Goal: Complete application form: Complete application form

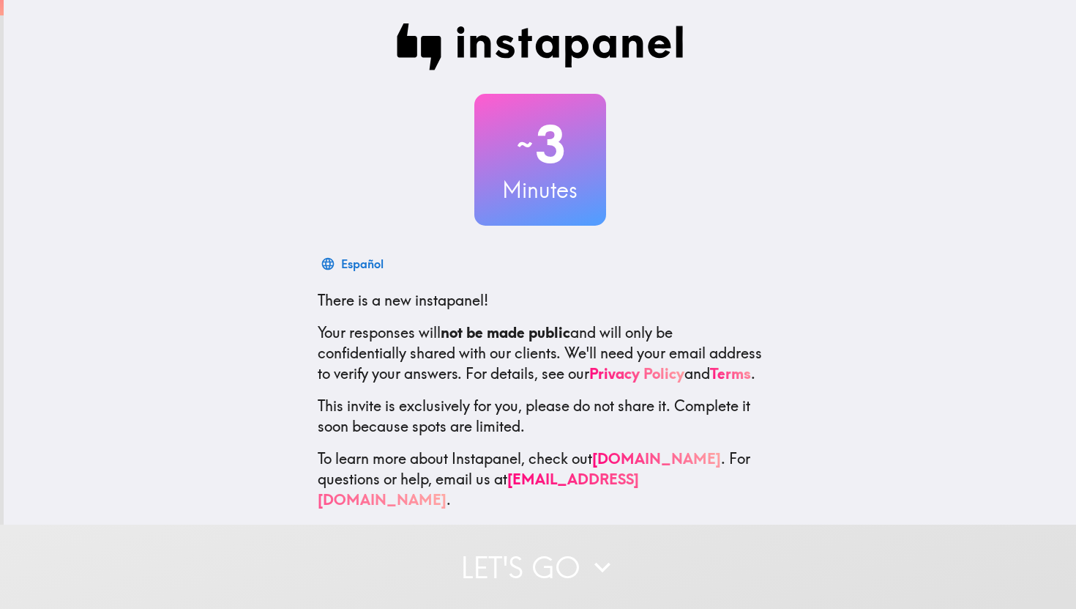
scroll to position [9, 0]
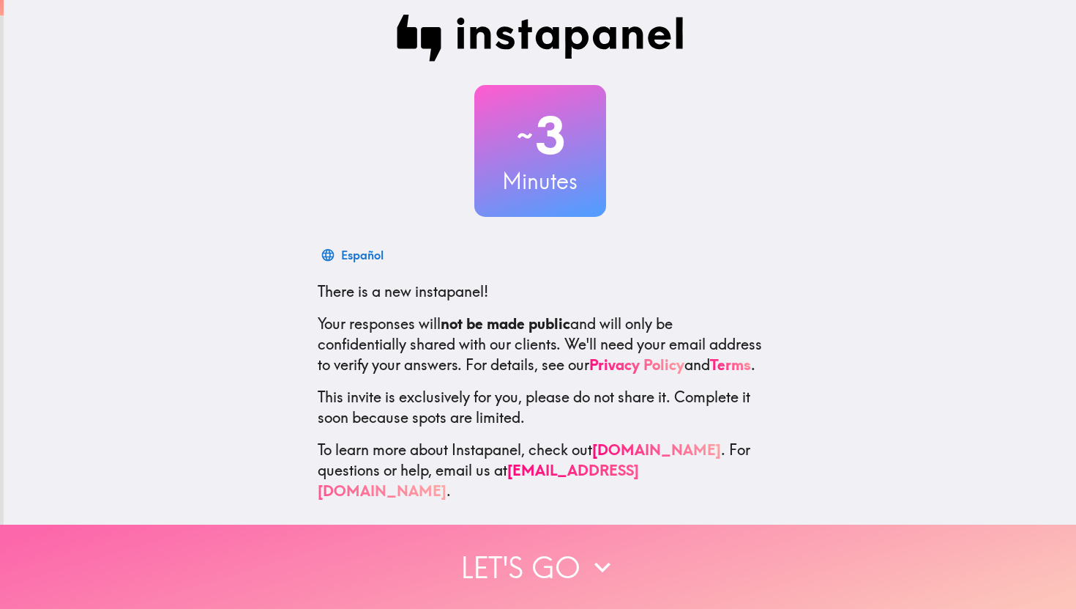
click at [543, 548] on button "Let's go" at bounding box center [538, 566] width 1076 height 84
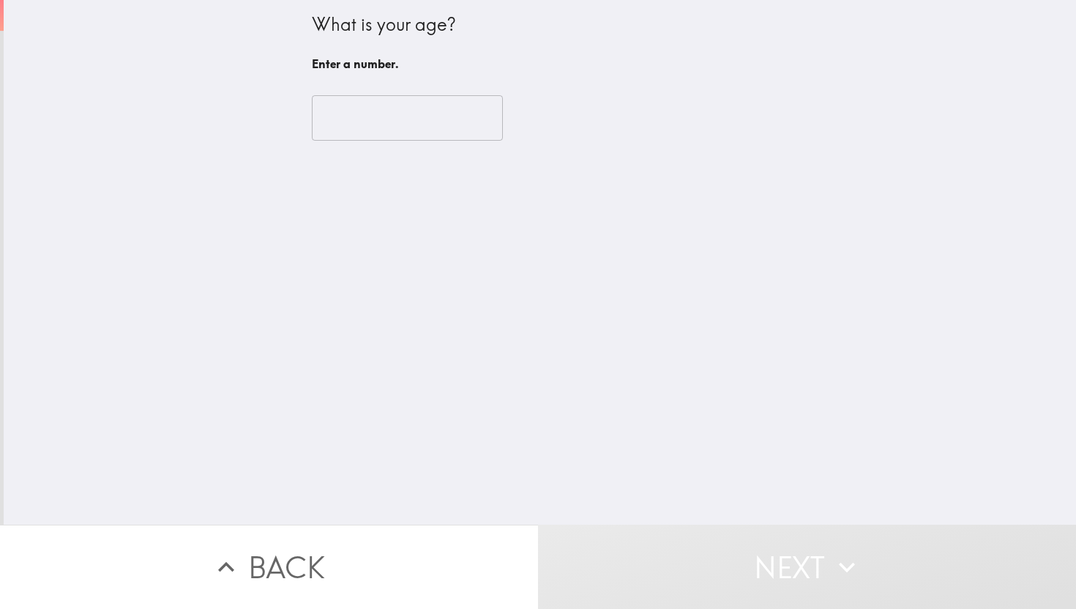
click at [417, 135] on input "number" at bounding box center [407, 117] width 191 height 45
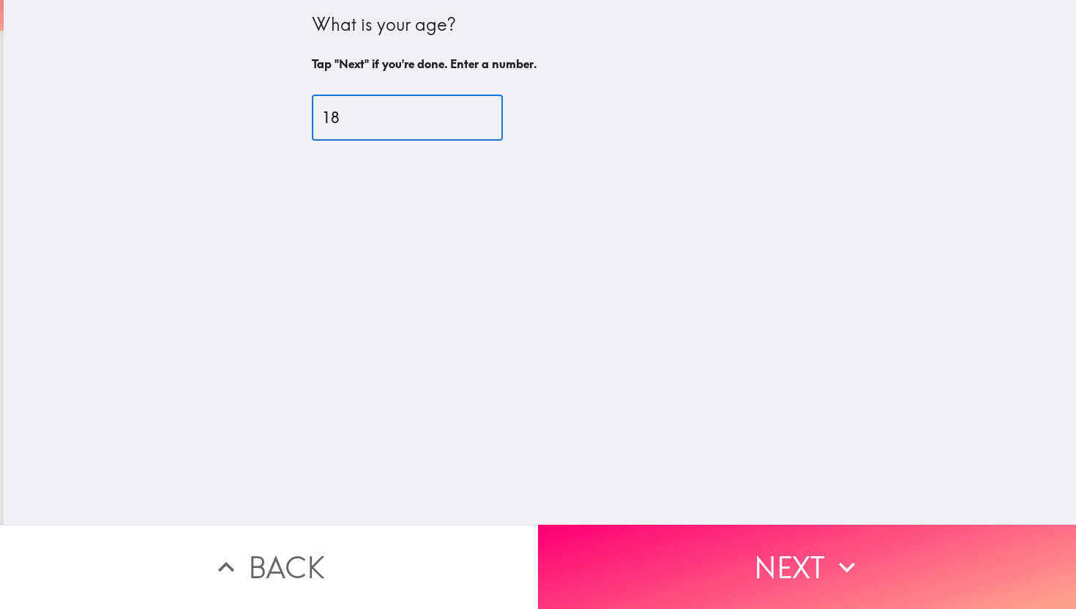
type input "18"
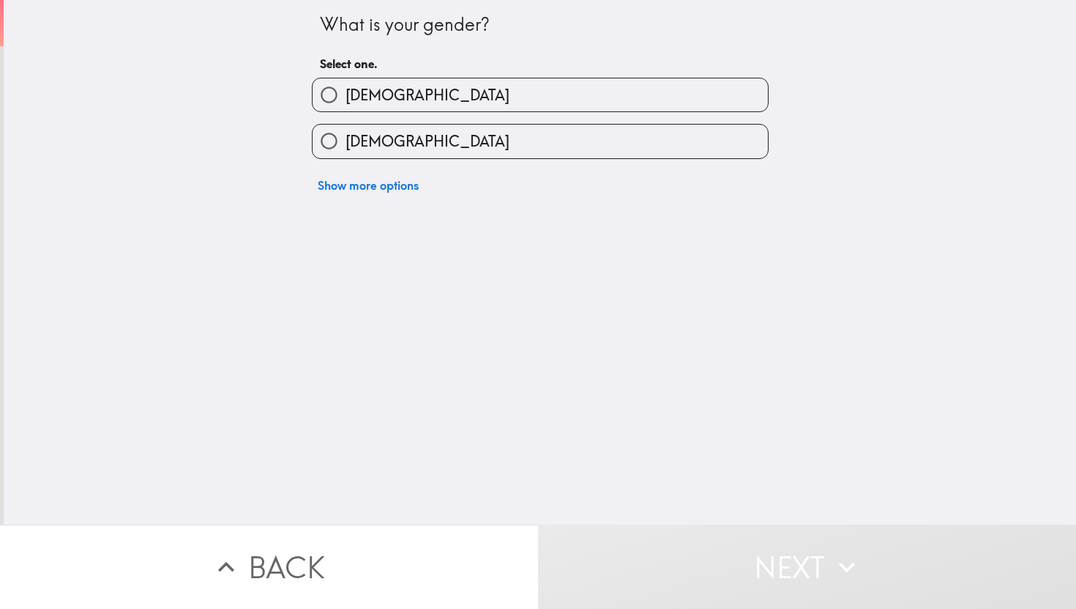
click at [396, 131] on label "[DEMOGRAPHIC_DATA]" at bounding box center [540, 140] width 455 height 33
click at [346, 131] on input "[DEMOGRAPHIC_DATA]" at bounding box center [329, 140] width 33 height 33
radio input "true"
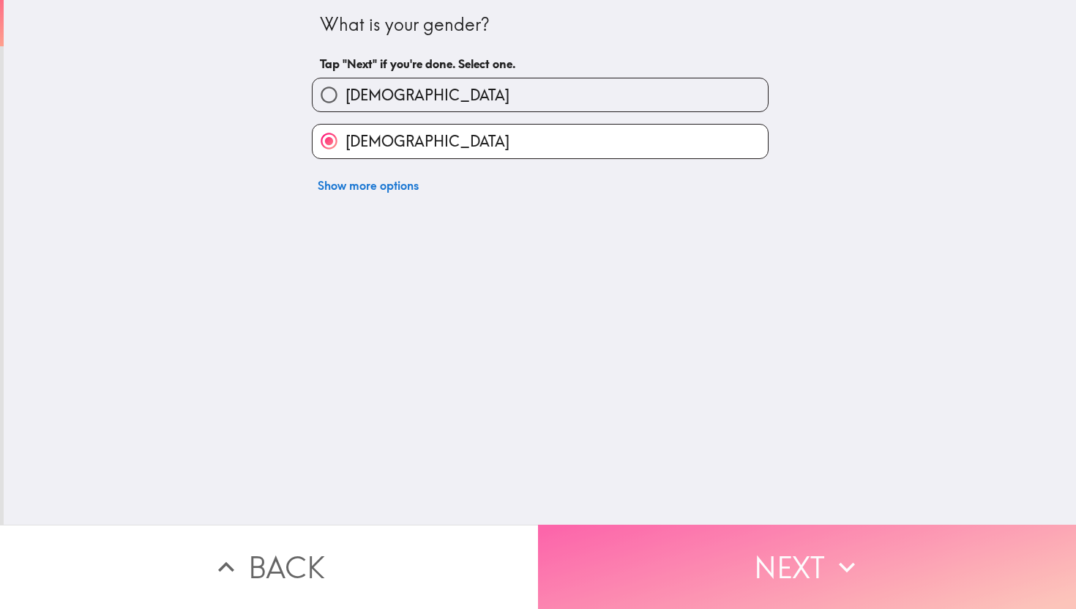
click at [714, 572] on button "Next" at bounding box center [807, 566] width 538 height 84
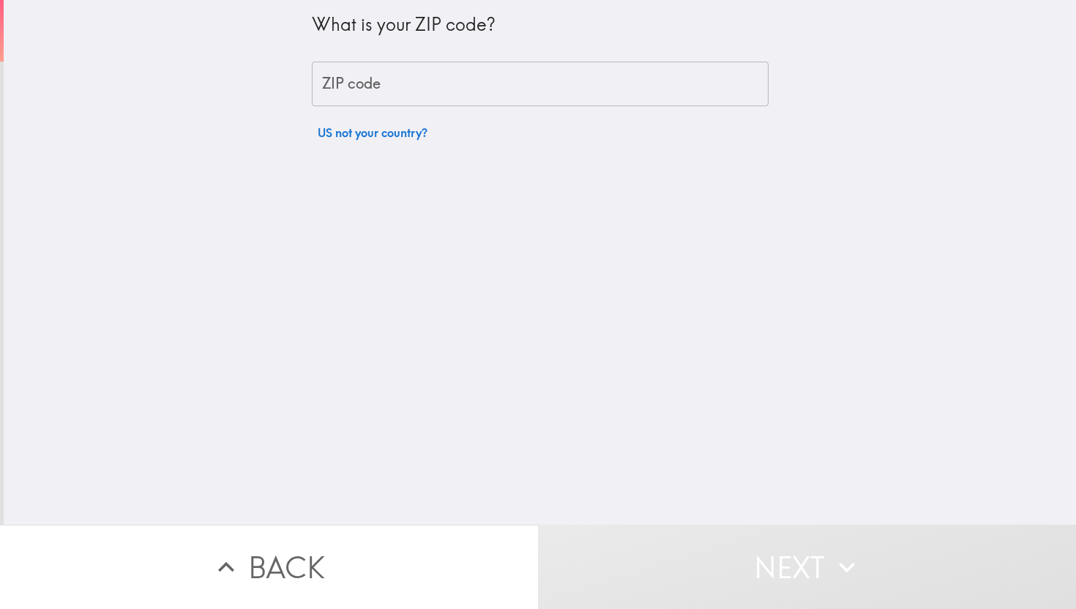
click at [427, 98] on input "ZIP code" at bounding box center [540, 84] width 457 height 45
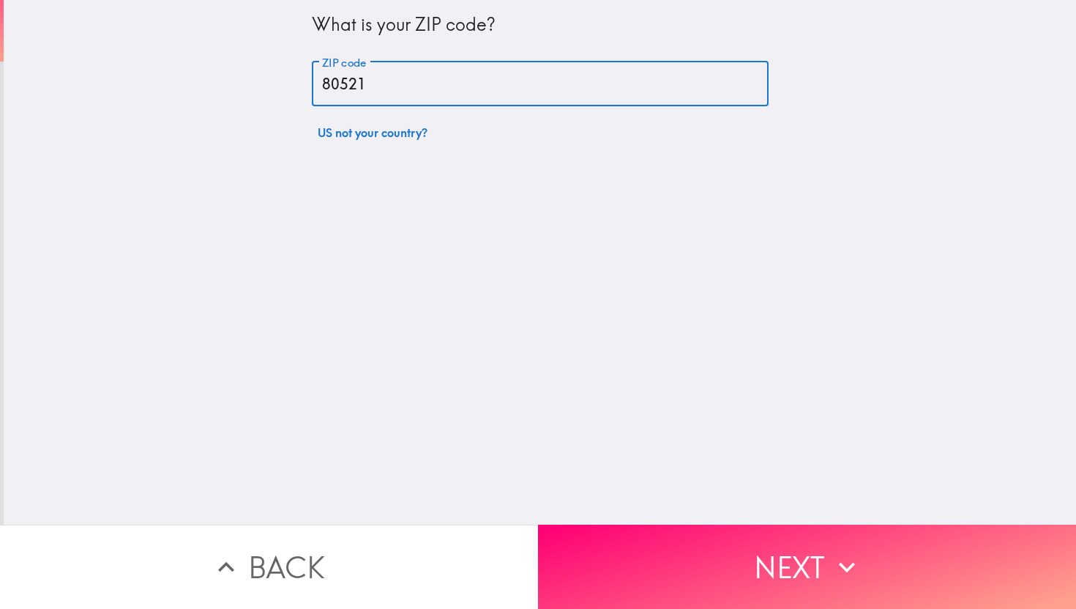
type input "80521"
